Goal: Task Accomplishment & Management: Use online tool/utility

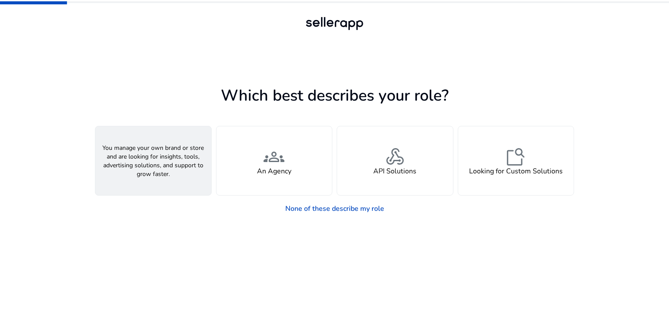
click at [155, 162] on span "person" at bounding box center [153, 156] width 21 height 21
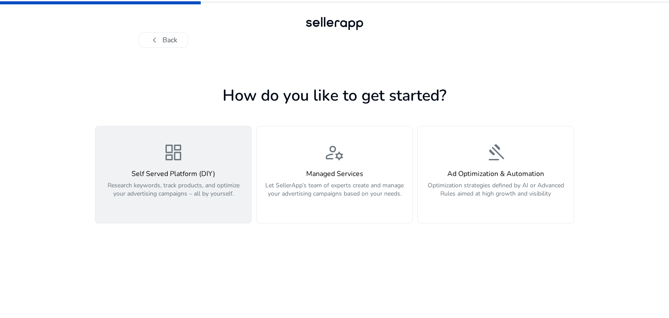
click at [147, 187] on p "Research keywords, track products, and optimize your advertising campaigns – al…" at bounding box center [173, 194] width 145 height 26
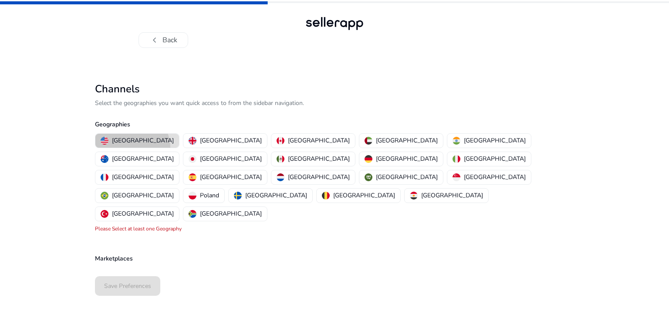
click at [131, 147] on button "[GEOGRAPHIC_DATA]" at bounding box center [137, 141] width 84 height 14
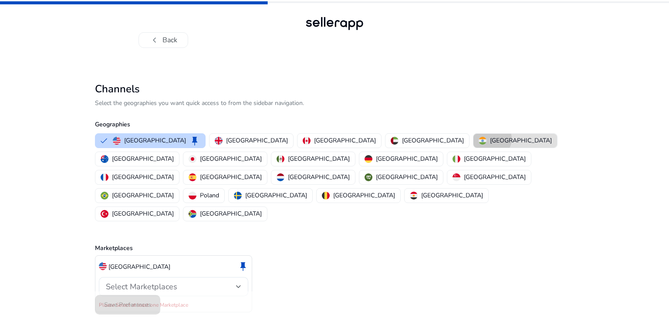
click at [490, 138] on p "[GEOGRAPHIC_DATA]" at bounding box center [521, 140] width 62 height 9
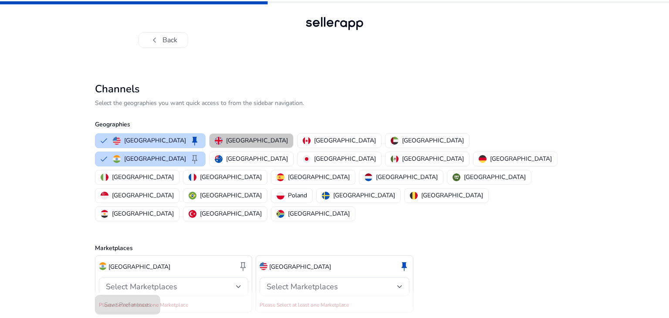
click at [236, 145] on button "[GEOGRAPHIC_DATA]" at bounding box center [251, 141] width 84 height 14
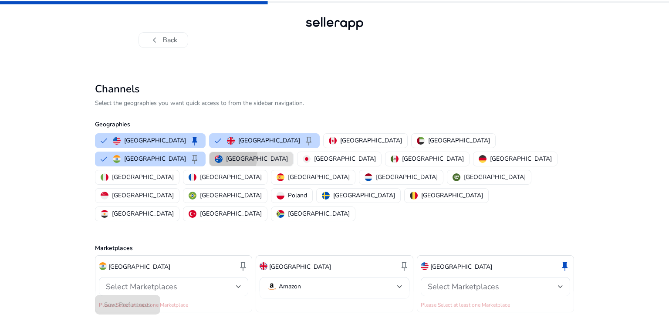
click at [222, 155] on img "button" at bounding box center [219, 159] width 8 height 8
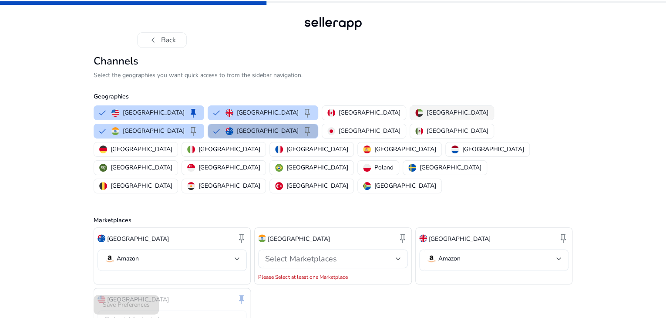
click at [410, 120] on button "[GEOGRAPHIC_DATA]" at bounding box center [452, 113] width 84 height 14
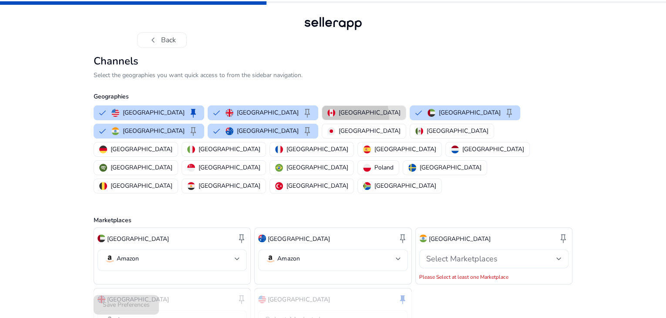
click at [339, 117] on p "[GEOGRAPHIC_DATA]" at bounding box center [370, 112] width 62 height 9
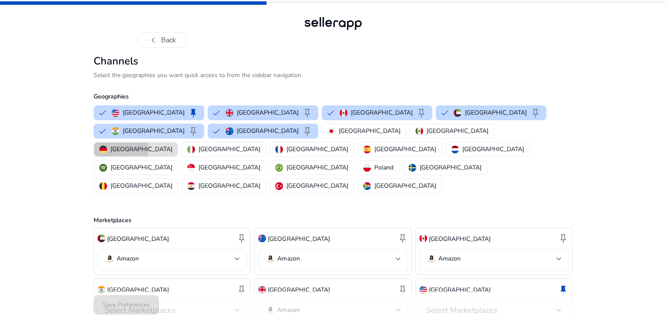
click at [172, 154] on p "[GEOGRAPHIC_DATA]" at bounding box center [142, 149] width 62 height 9
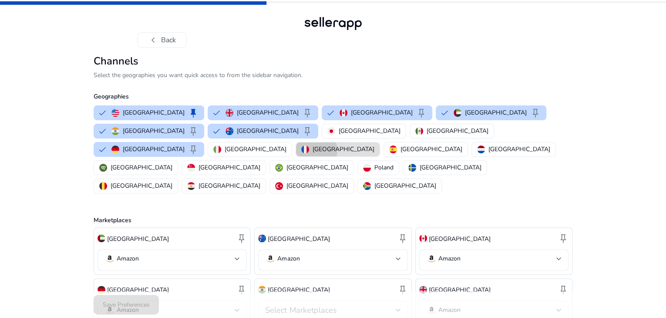
click at [374, 154] on p "[GEOGRAPHIC_DATA]" at bounding box center [344, 149] width 62 height 9
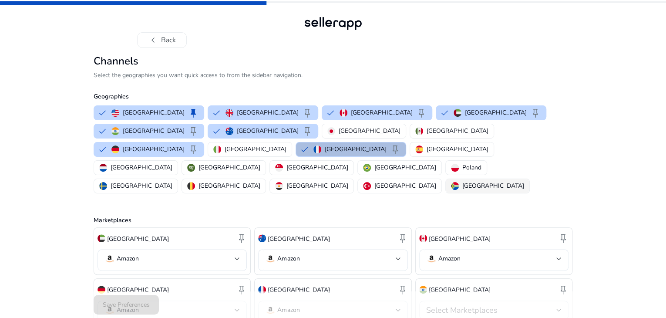
click at [509, 181] on p "[GEOGRAPHIC_DATA]" at bounding box center [493, 185] width 62 height 9
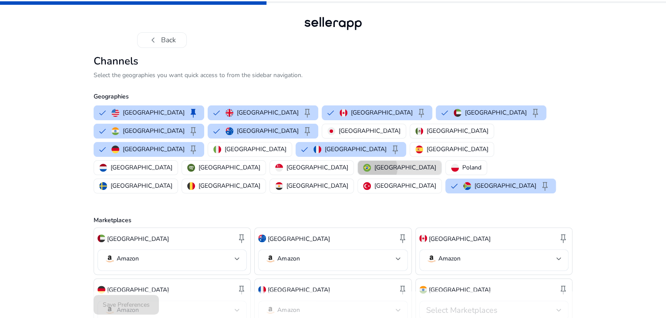
click at [374, 172] on p "[GEOGRAPHIC_DATA]" at bounding box center [405, 167] width 62 height 9
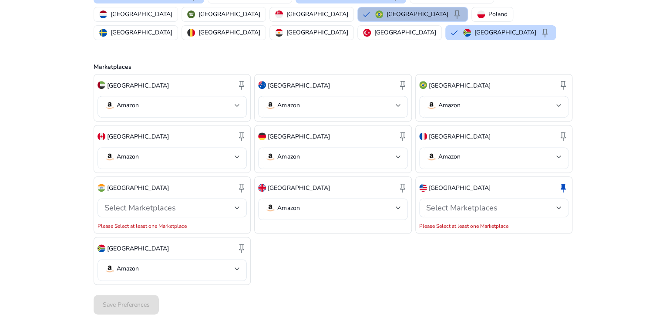
scroll to position [162, 0]
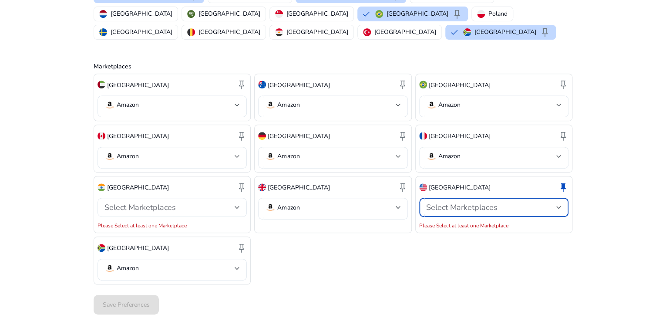
click at [462, 209] on span "Select Marketplaces" at bounding box center [461, 207] width 71 height 10
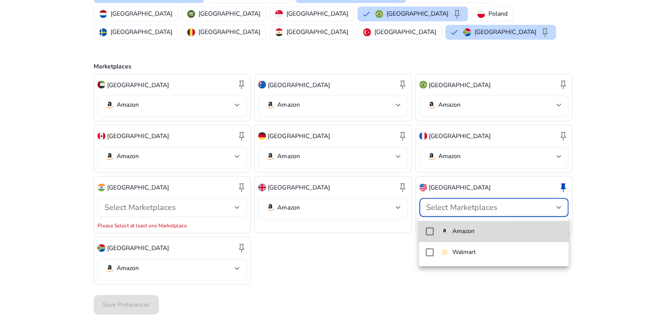
click at [430, 235] on mat-pseudo-checkbox at bounding box center [430, 231] width 8 height 8
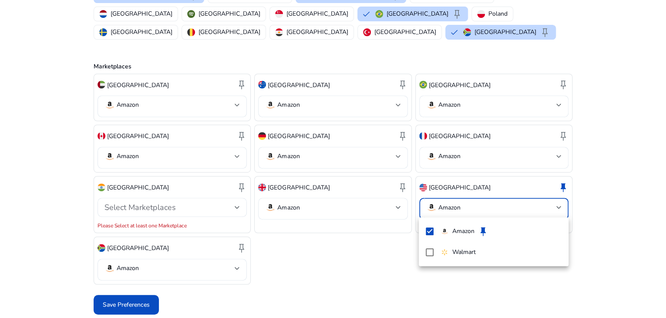
click at [354, 246] on div at bounding box center [333, 159] width 666 height 318
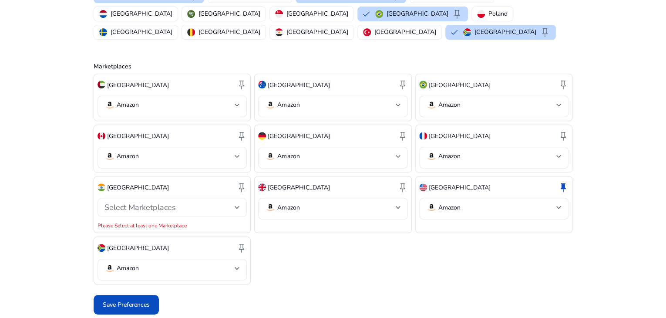
click at [242, 209] on div "Select Marketplaces" at bounding box center [172, 207] width 149 height 19
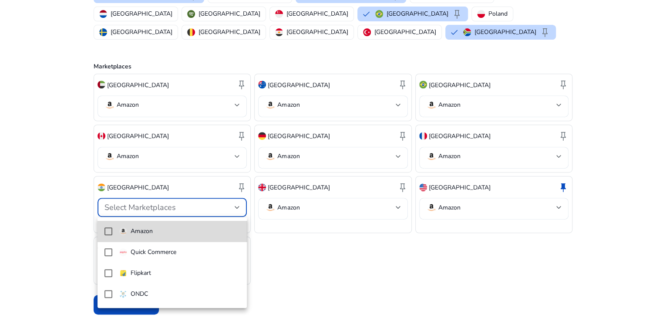
click at [177, 237] on mat-option "Amazon" at bounding box center [173, 231] width 150 height 21
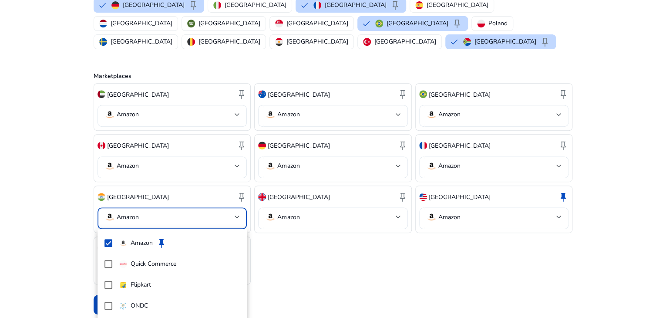
click at [326, 285] on div at bounding box center [333, 159] width 666 height 318
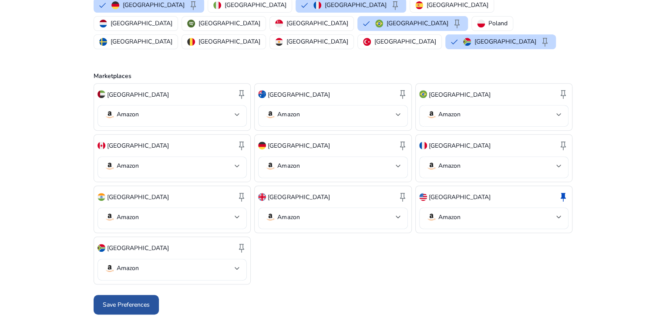
click at [124, 302] on span "Save Preferences" at bounding box center [126, 304] width 47 height 9
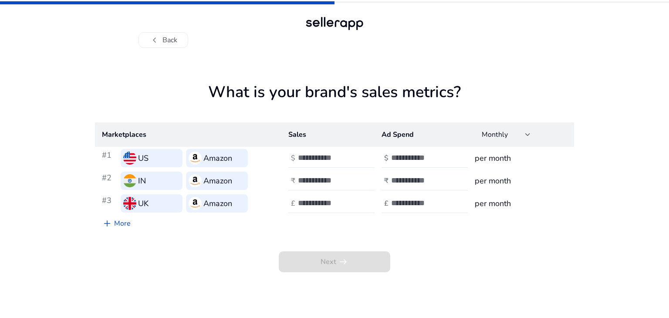
click at [324, 158] on input "number" at bounding box center [327, 158] width 59 height 10
click at [352, 159] on input "**" at bounding box center [327, 158] width 59 height 10
click at [354, 155] on input "*" at bounding box center [327, 158] width 59 height 10
click at [354, 162] on div "*" at bounding box center [337, 157] width 78 height 19
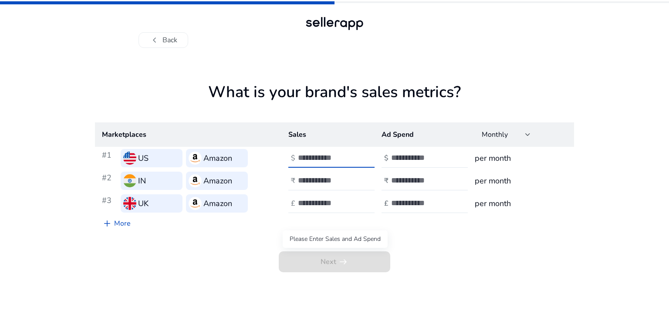
click at [320, 264] on span "Next arrow_right_alt" at bounding box center [334, 261] width 111 height 21
click at [352, 154] on input "*" at bounding box center [327, 158] width 59 height 10
click at [351, 160] on input "*" at bounding box center [327, 158] width 59 height 10
type input "*"
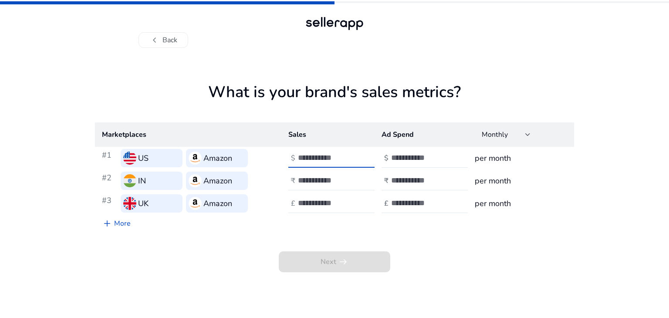
click at [351, 160] on input "*" at bounding box center [327, 158] width 59 height 10
type input "**"
click at [350, 181] on input "**" at bounding box center [327, 180] width 59 height 10
type input "**"
type input "*"
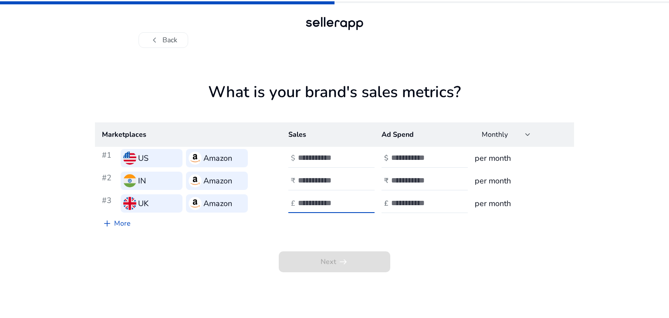
click at [339, 206] on input "number" at bounding box center [327, 203] width 59 height 10
type input "*"
click at [427, 161] on input "number" at bounding box center [420, 158] width 59 height 10
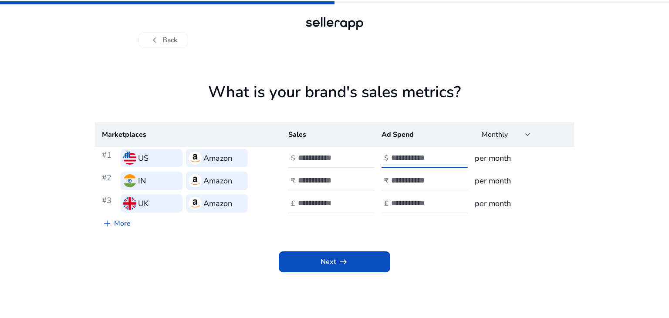
type input "*"
click at [426, 181] on input "number" at bounding box center [420, 180] width 59 height 10
type input "*"
click at [422, 205] on input "number" at bounding box center [420, 203] width 59 height 10
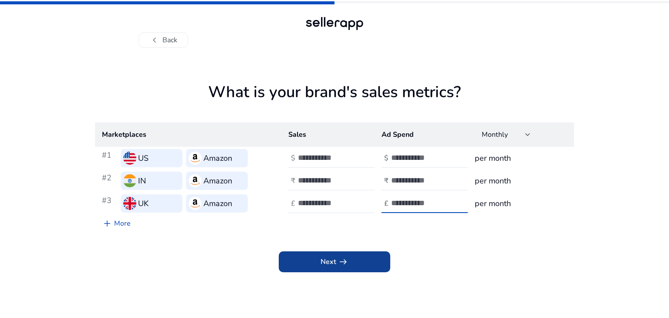
type input "*"
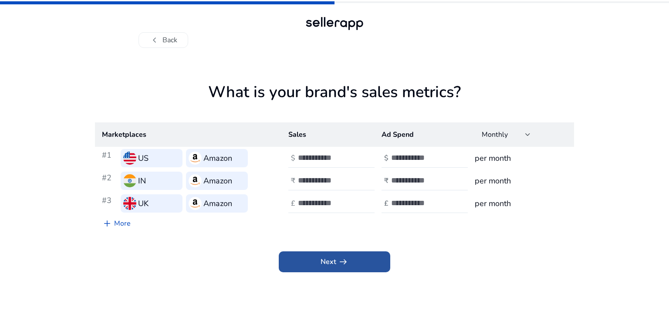
click at [349, 262] on span at bounding box center [334, 261] width 111 height 21
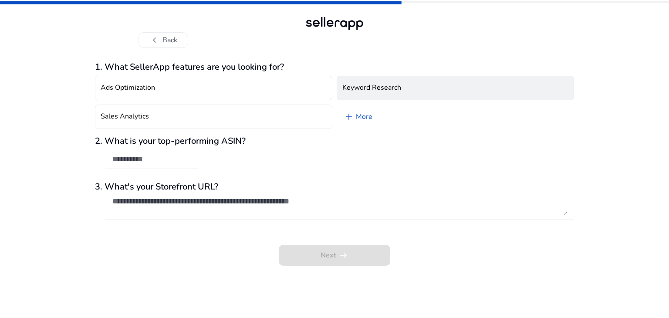
click at [361, 87] on h4 "Keyword Research" at bounding box center [371, 88] width 59 height 8
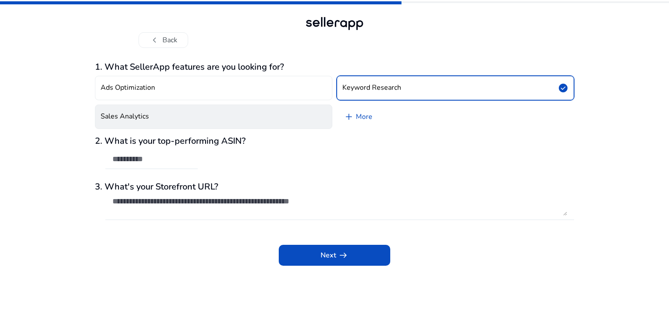
click at [256, 110] on button "Sales Analytics" at bounding box center [213, 116] width 237 height 24
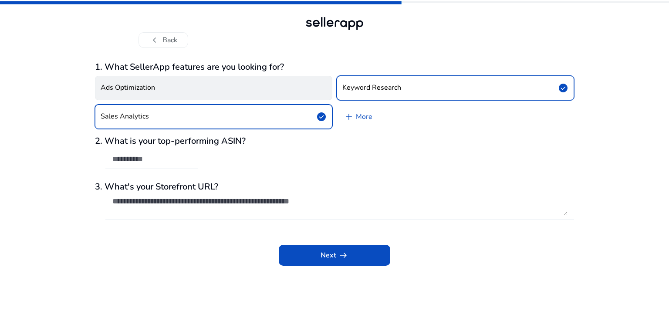
click at [272, 89] on button "Ads Optimization" at bounding box center [213, 88] width 237 height 24
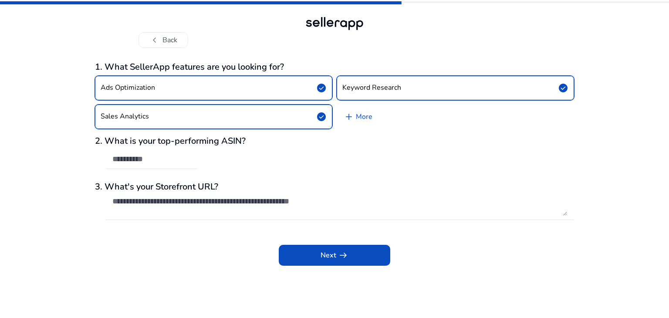
click at [272, 89] on button "Ads Optimization check_circle" at bounding box center [213, 88] width 237 height 24
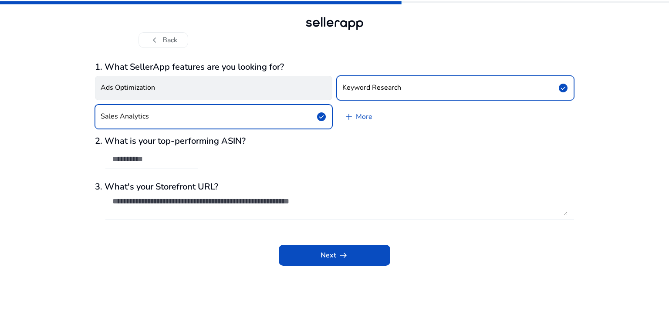
click at [272, 89] on button "Ads Optimization" at bounding box center [213, 88] width 237 height 24
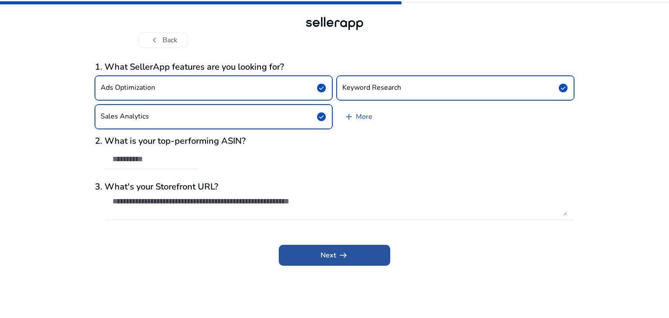
click at [307, 251] on span at bounding box center [334, 255] width 111 height 21
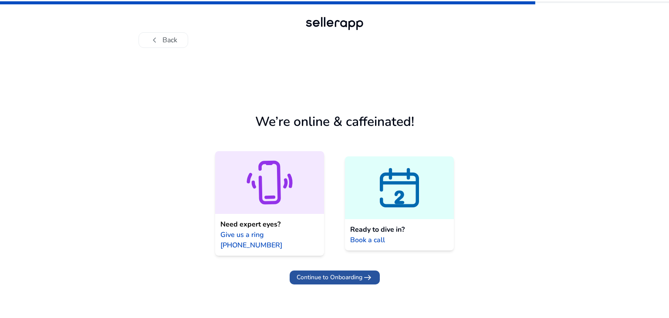
click at [309, 273] on span "Continue to Onboarding" at bounding box center [330, 277] width 66 height 9
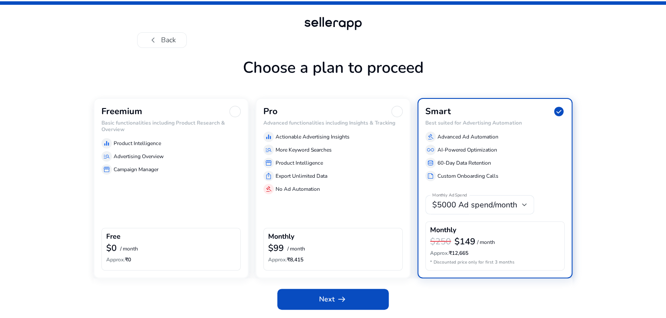
scroll to position [26, 0]
click at [189, 199] on div "Freemium Basic functionalities including Product Research & Overview equalizer …" at bounding box center [171, 188] width 155 height 180
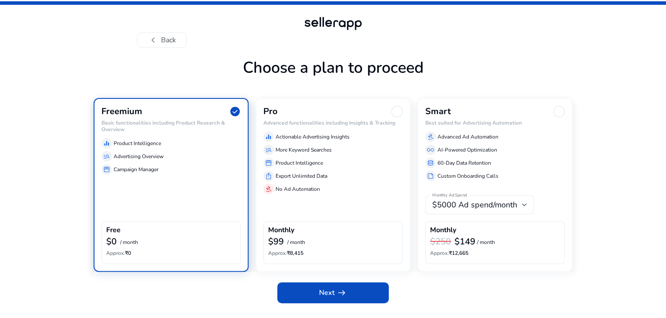
scroll to position [19, 0]
click at [305, 300] on span at bounding box center [332, 292] width 111 height 21
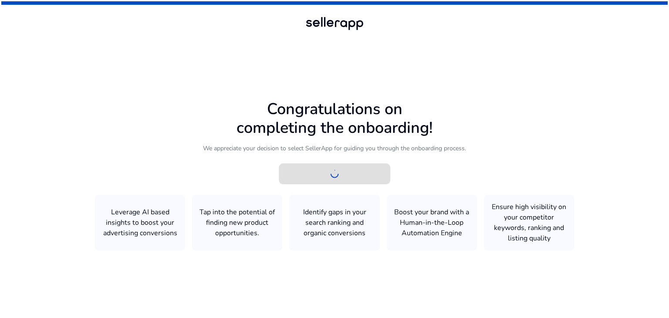
scroll to position [0, 0]
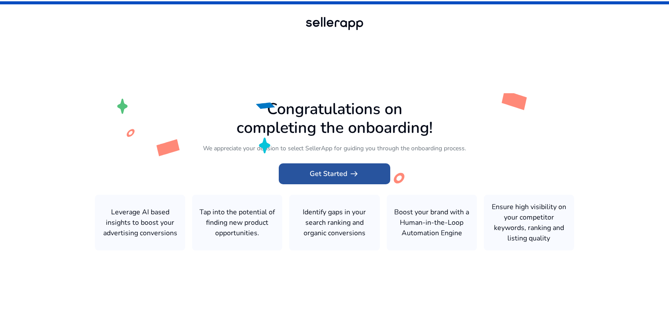
click at [358, 181] on span at bounding box center [334, 173] width 111 height 21
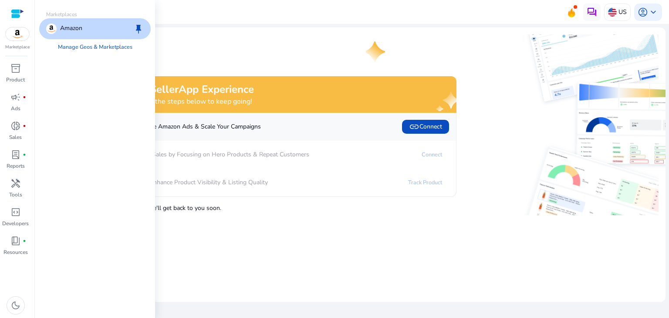
click at [15, 35] on img at bounding box center [18, 33] width 24 height 13
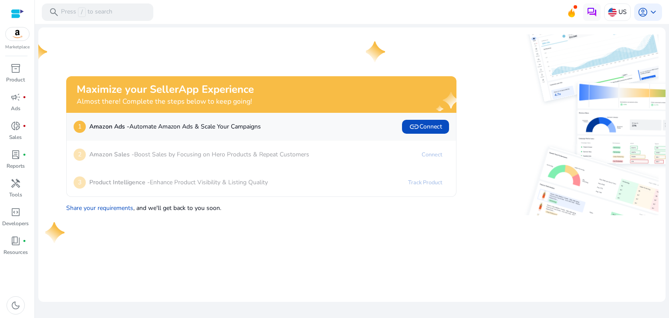
click at [246, 59] on div "Maximize your SellerApp Experience Almost there! Complete the steps below to ke…" at bounding box center [250, 124] width 411 height 181
click at [174, 182] on p "Product Intelligence - Enhance Product Visibility & Listing Quality" at bounding box center [178, 182] width 179 height 9
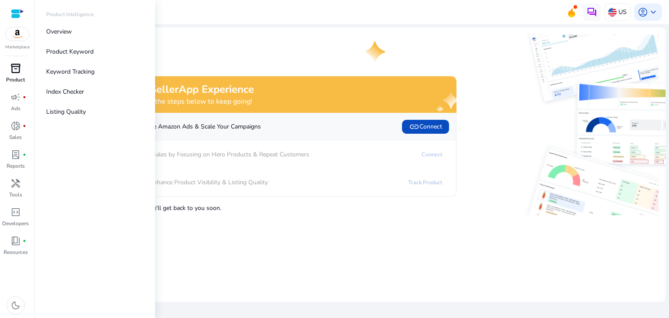
click at [23, 65] on div "inventory_2" at bounding box center [15, 68] width 24 height 14
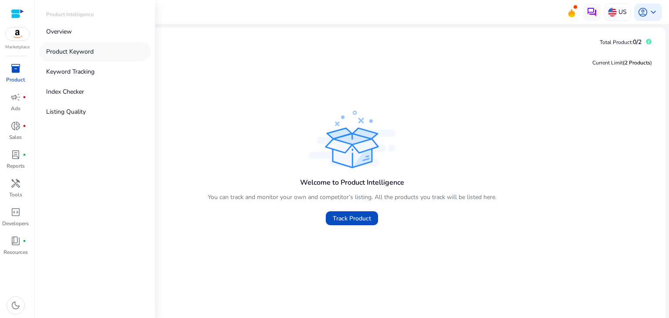
click at [74, 51] on p "Product Keyword" at bounding box center [69, 51] width 47 height 9
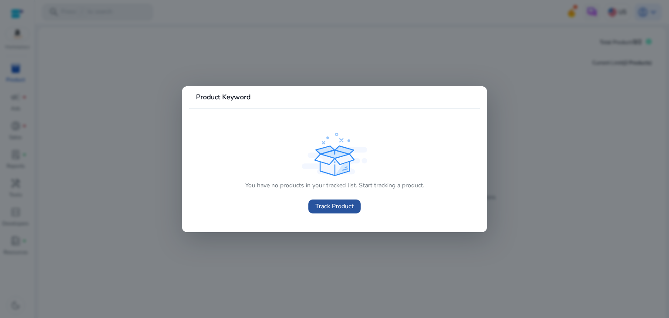
click at [333, 208] on span "Track Product" at bounding box center [334, 206] width 38 height 9
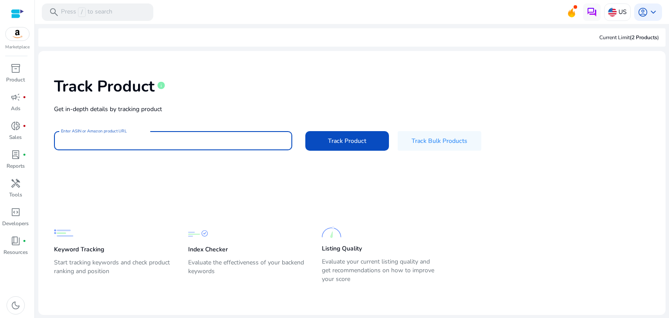
click at [148, 142] on input "Enter ASIN or Amazon product URL" at bounding box center [173, 141] width 224 height 10
click at [183, 140] on input "Enter ASIN or Amazon product URL" at bounding box center [173, 141] width 224 height 10
paste input "**********"
type input "**********"
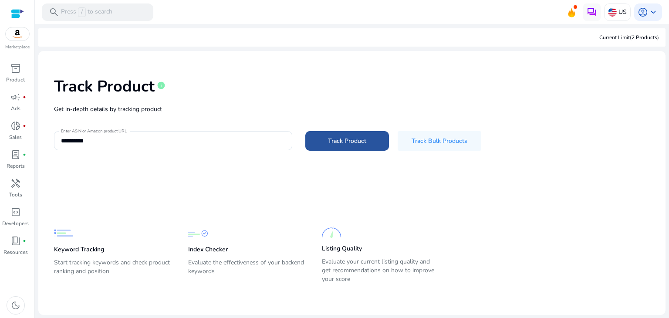
click at [347, 140] on span "Track Product" at bounding box center [347, 140] width 38 height 9
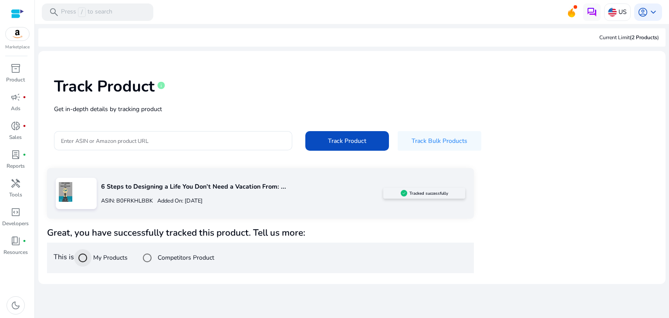
click at [93, 256] on div at bounding box center [82, 257] width 21 height 21
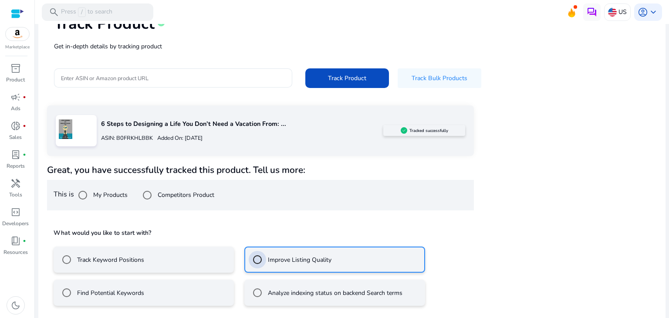
scroll to position [101, 0]
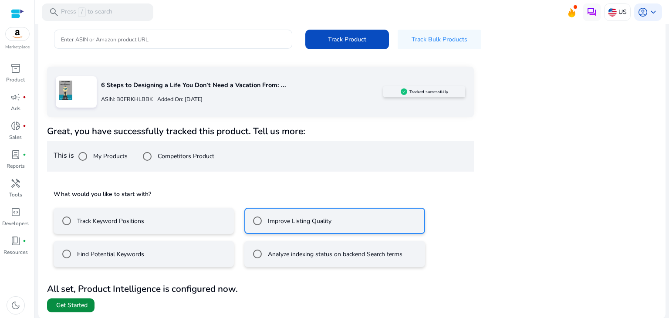
click at [80, 298] on span at bounding box center [70, 305] width 47 height 21
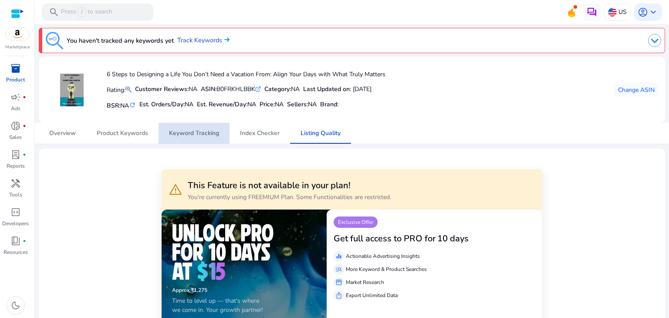
click at [190, 134] on span "Keyword Tracking" at bounding box center [194, 133] width 50 height 6
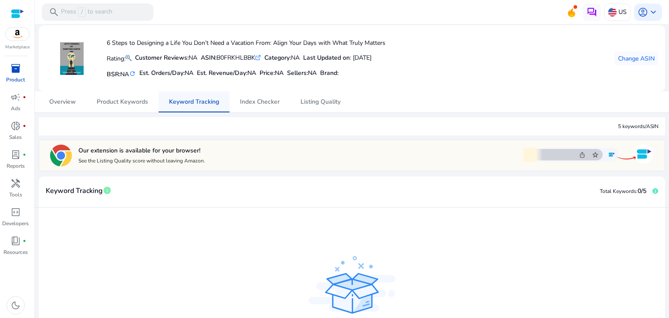
scroll to position [30, 0]
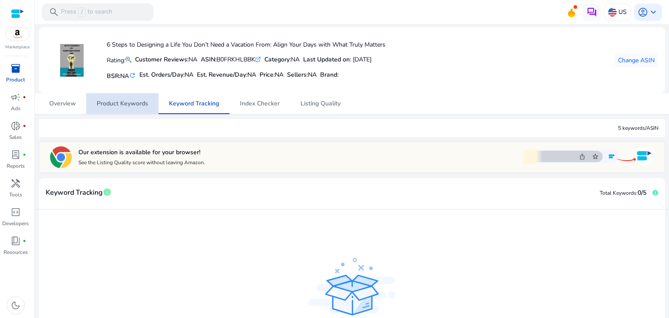
click at [138, 101] on span "Product Keywords" at bounding box center [122, 104] width 51 height 6
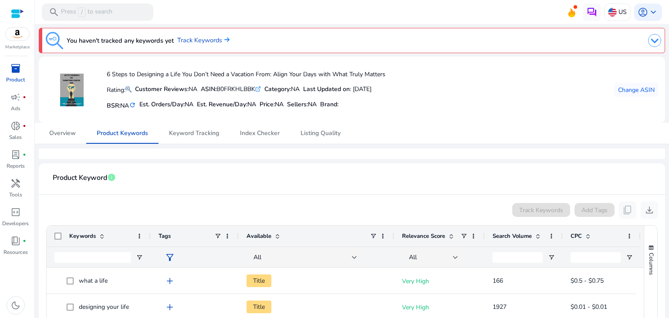
click at [133, 105] on mat-icon "refresh" at bounding box center [132, 105] width 7 height 8
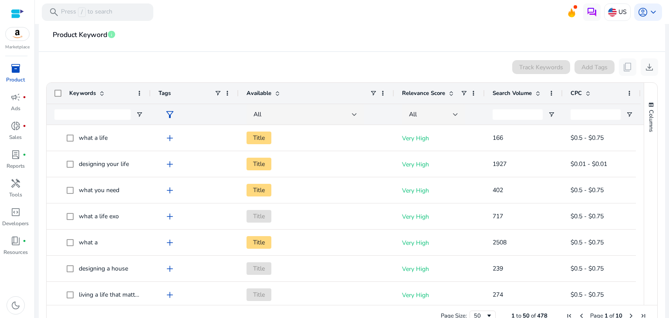
scroll to position [143, 0]
click at [454, 113] on div at bounding box center [455, 114] width 5 height 3
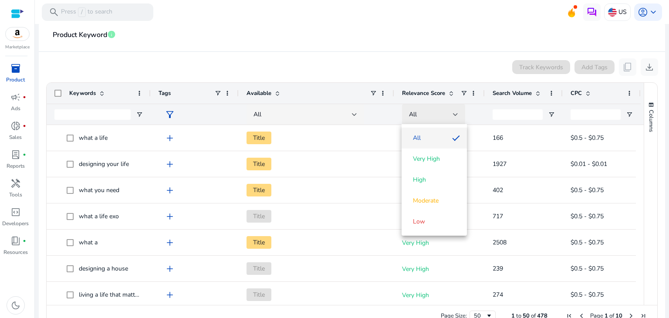
click at [454, 113] on div at bounding box center [334, 159] width 669 height 318
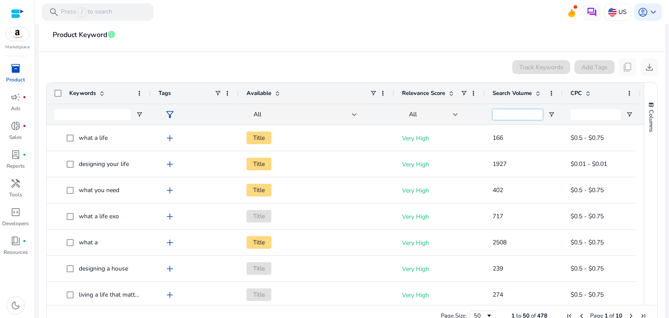
click at [527, 115] on input "Search Volume Filter Input" at bounding box center [517, 114] width 50 height 10
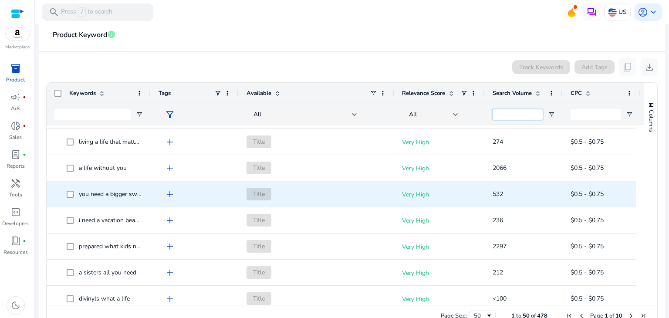
scroll to position [0, 0]
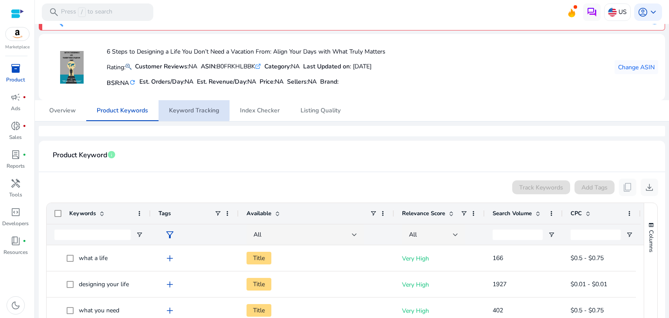
click at [190, 108] on span "Keyword Tracking" at bounding box center [194, 111] width 50 height 6
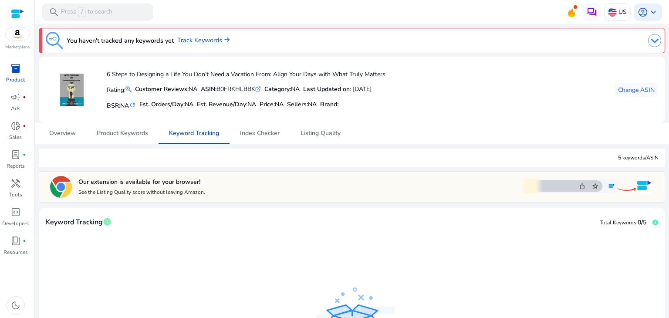
click at [178, 158] on div "5 keywords/ASIN" at bounding box center [352, 157] width 626 height 18
click at [125, 156] on div "5 keywords/ASIN" at bounding box center [352, 157] width 626 height 18
click at [263, 132] on span "Index Checker" at bounding box center [260, 133] width 40 height 6
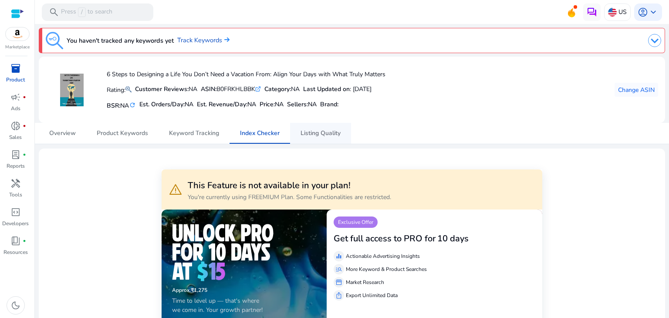
click at [305, 137] on span "Listing Quality" at bounding box center [320, 133] width 40 height 21
click at [62, 130] on span "Overview" at bounding box center [62, 133] width 27 height 6
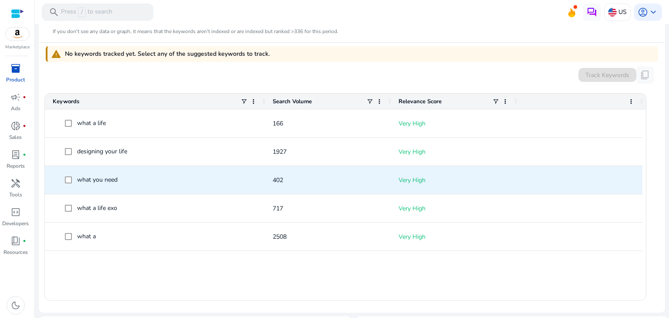
scroll to position [259, 0]
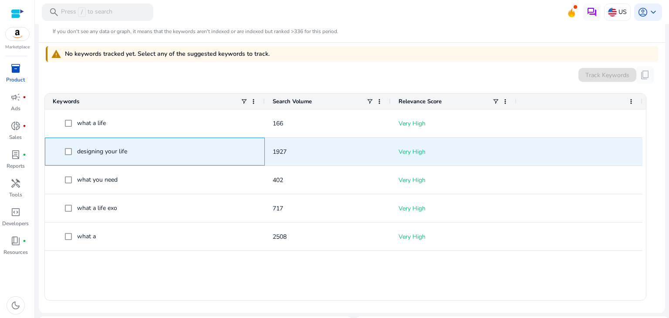
click at [68, 155] on span at bounding box center [71, 152] width 12 height 18
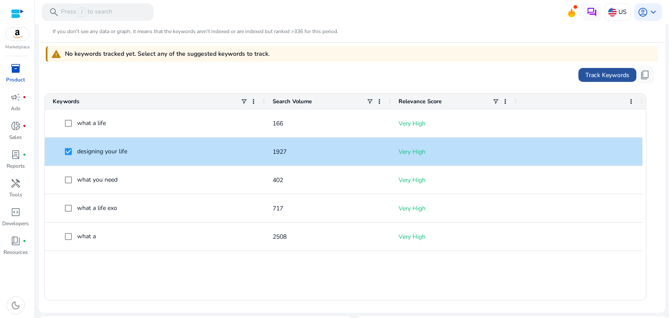
click at [590, 78] on span "Track Keywords" at bounding box center [607, 75] width 44 height 9
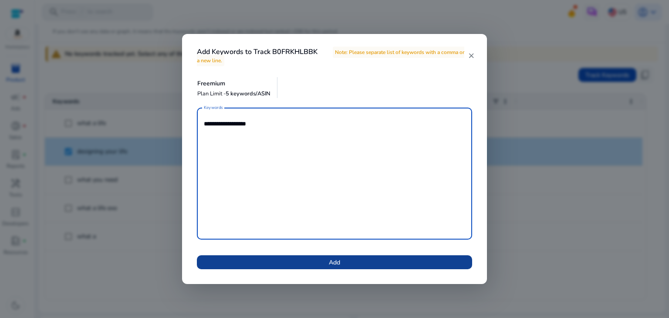
drag, startPoint x: 296, startPoint y: 149, endPoint x: 357, endPoint y: 261, distance: 127.4
click at [357, 261] on div "**********" at bounding box center [334, 194] width 296 height 172
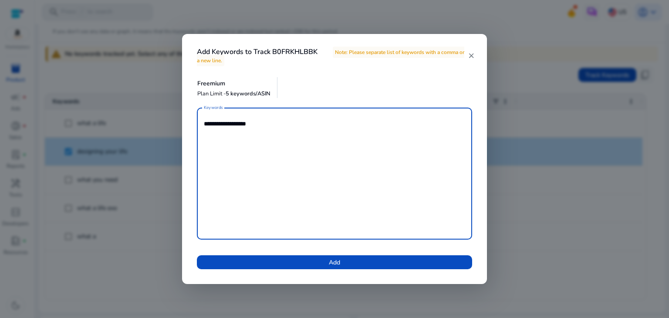
click at [255, 157] on textarea "**********" at bounding box center [334, 173] width 261 height 123
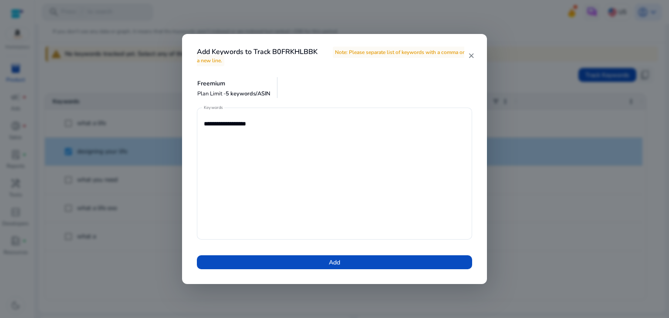
click at [472, 57] on mat-icon "close" at bounding box center [471, 56] width 7 height 8
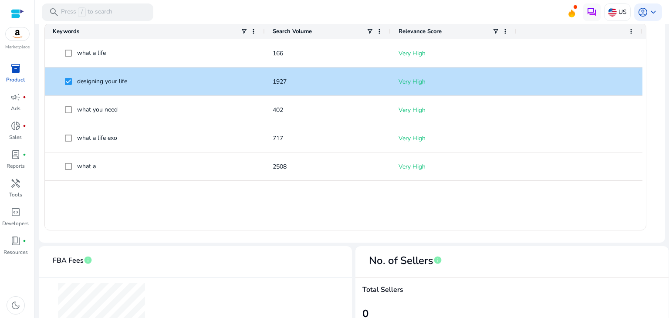
scroll to position [327, 0]
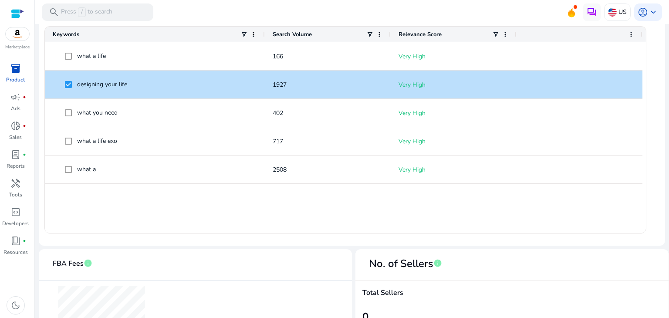
click at [404, 241] on mat-card "Search Visibility info If you don't see any data or graph, it means that the ke…" at bounding box center [352, 91] width 626 height 310
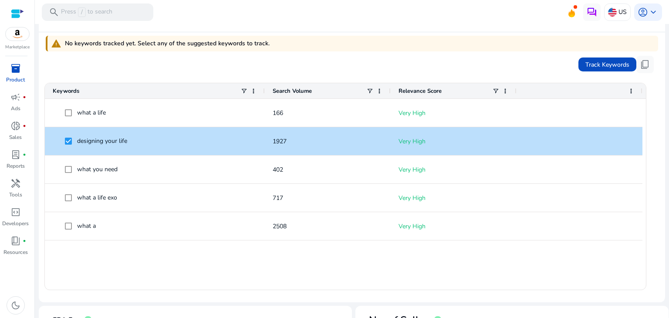
scroll to position [266, 0]
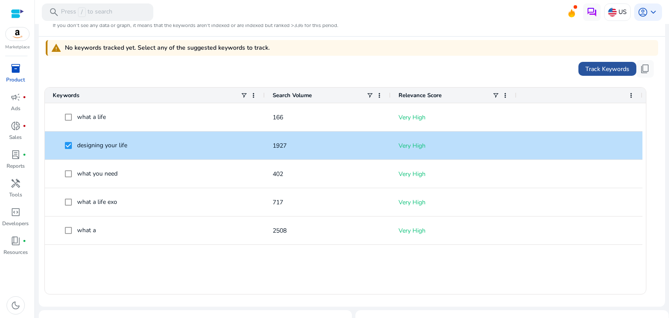
click at [620, 72] on span "Track Keywords" at bounding box center [607, 68] width 44 height 9
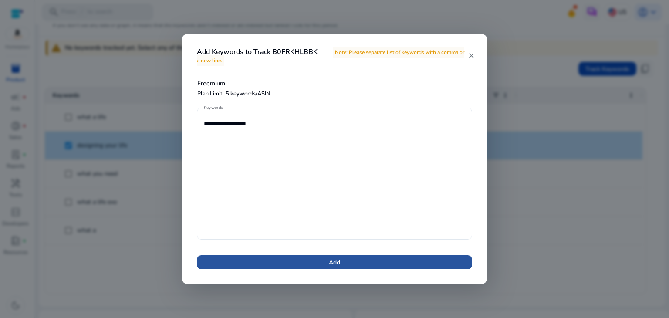
click at [446, 259] on span at bounding box center [334, 262] width 275 height 21
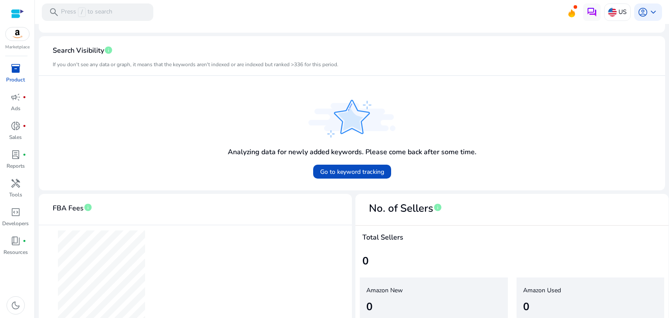
scroll to position [249, 0]
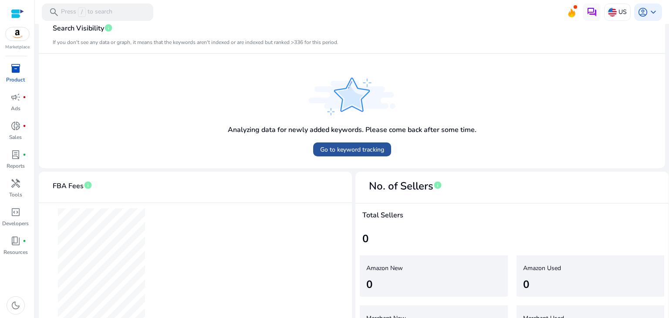
click at [320, 145] on span "Go to keyword tracking" at bounding box center [352, 149] width 64 height 9
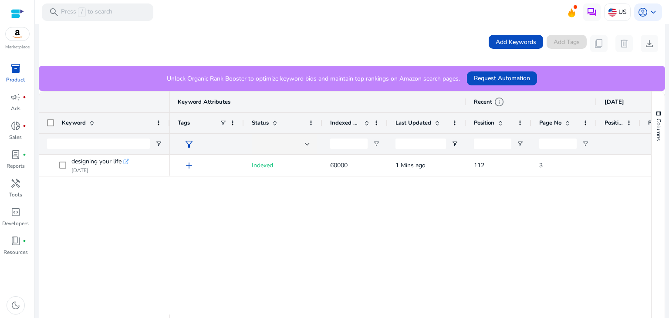
scroll to position [219, 0]
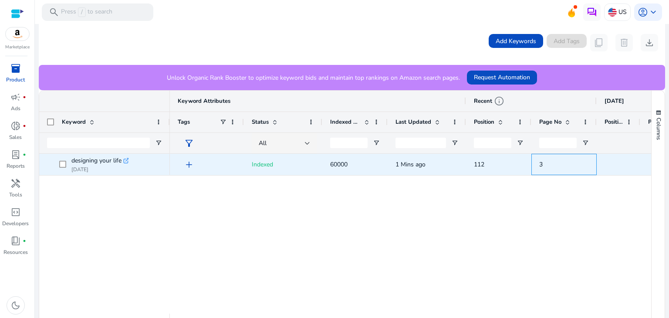
click at [540, 164] on span "3" at bounding box center [540, 164] width 3 height 8
click at [543, 164] on span "3" at bounding box center [564, 164] width 50 height 18
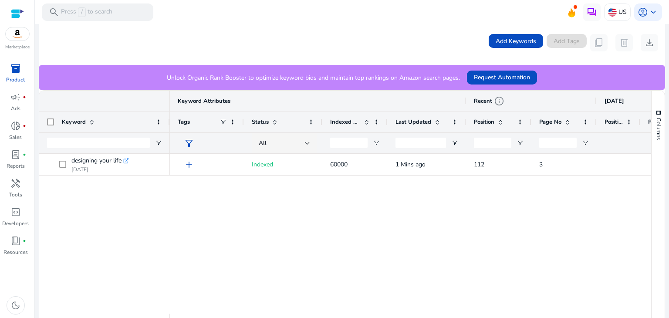
click at [536, 184] on div "add Indexed 60000 1 Mins ago 112 3 NA NA" at bounding box center [410, 234] width 481 height 160
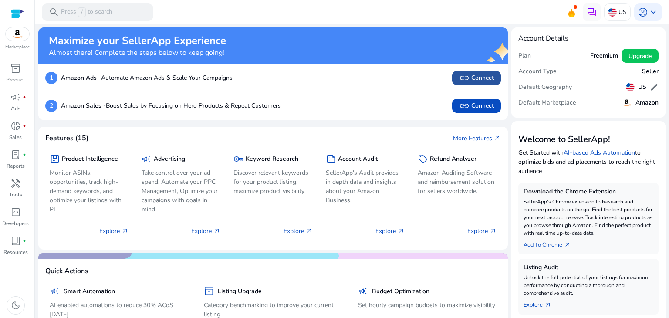
click at [455, 74] on span at bounding box center [476, 77] width 49 height 21
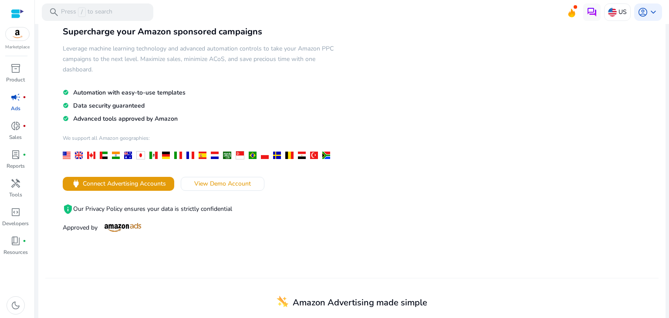
scroll to position [52, 0]
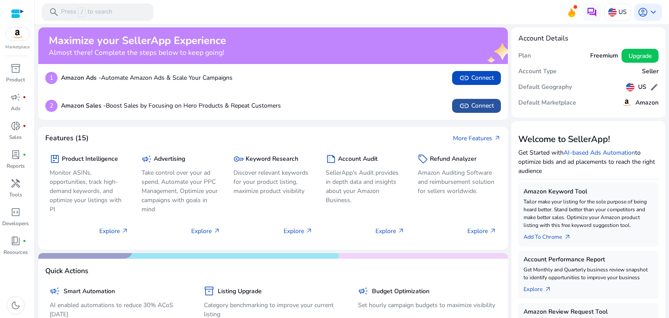
click at [462, 107] on span "link" at bounding box center [464, 106] width 10 height 10
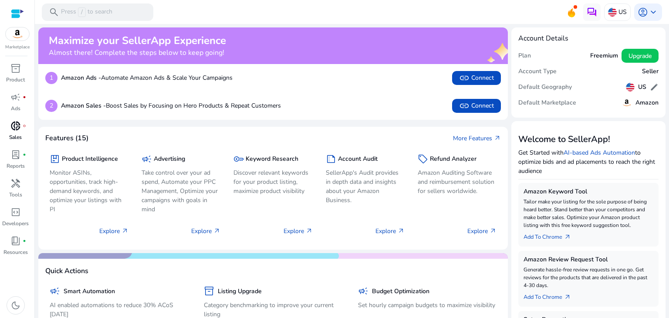
click at [14, 135] on p "Sales" at bounding box center [15, 137] width 13 height 8
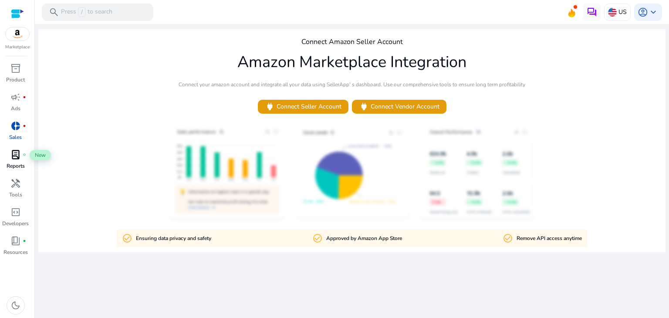
click at [17, 158] on span "lab_profile" at bounding box center [15, 154] width 10 height 10
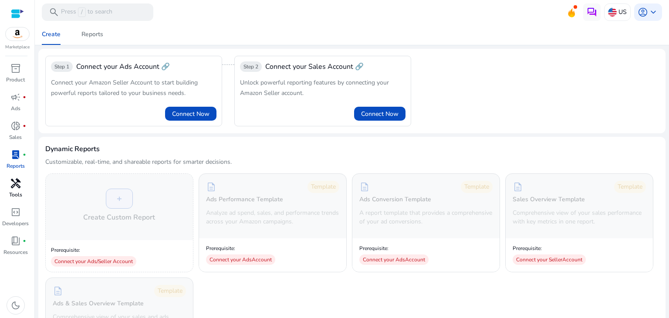
click at [19, 192] on p "Tools" at bounding box center [15, 195] width 13 height 8
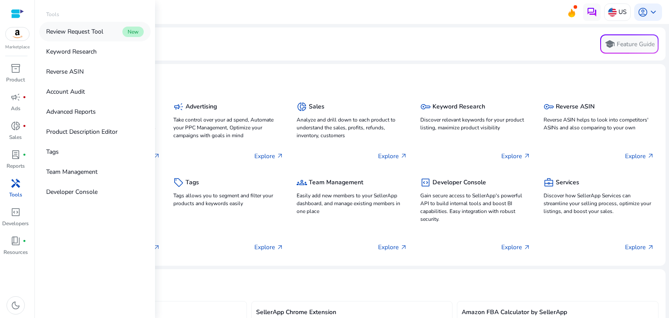
click at [73, 37] on link "Review Request Tool New" at bounding box center [94, 32] width 111 height 20
